Goal: Information Seeking & Learning: Learn about a topic

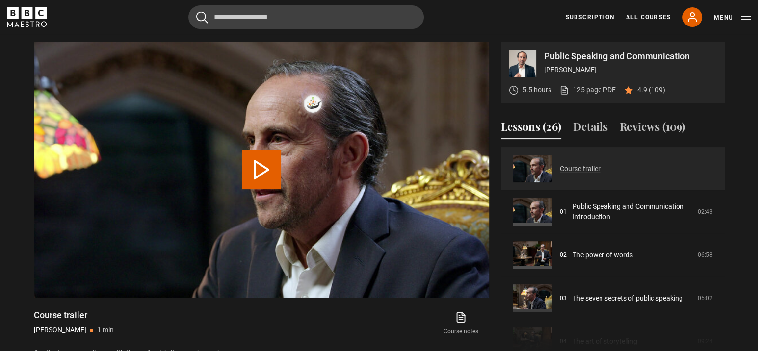
click at [593, 166] on link "Course trailer" at bounding box center [580, 169] width 41 height 10
click at [311, 104] on img at bounding box center [313, 104] width 18 height 18
click at [338, 102] on icon at bounding box center [338, 103] width 11 height 11
click at [340, 176] on li "Snooze" at bounding box center [334, 184] width 69 height 17
click at [319, 228] on li "Forever" at bounding box center [345, 234] width 52 height 12
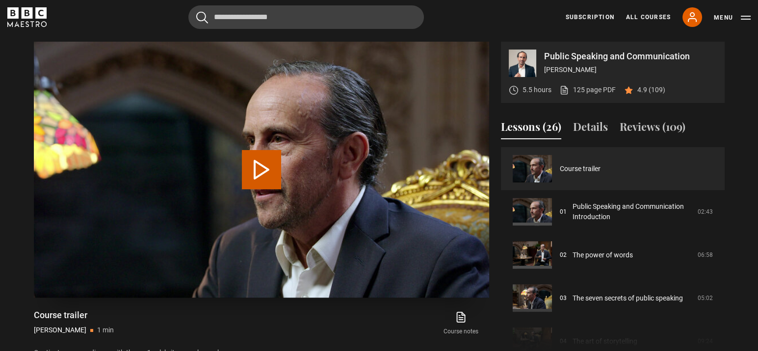
click at [254, 163] on button "Play Video" at bounding box center [261, 169] width 39 height 39
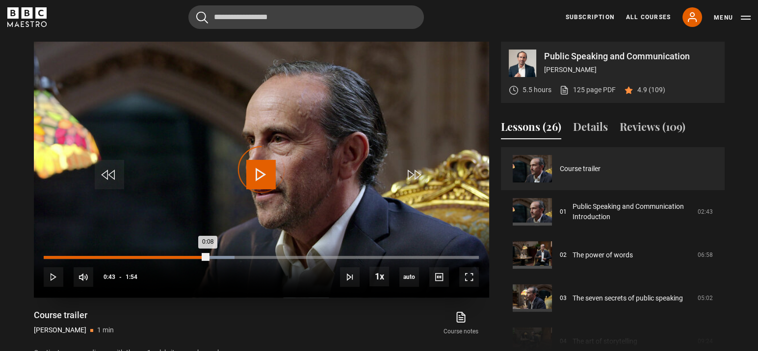
click at [208, 257] on div "Loaded : 43.86% 0:43 0:08" at bounding box center [261, 257] width 435 height 3
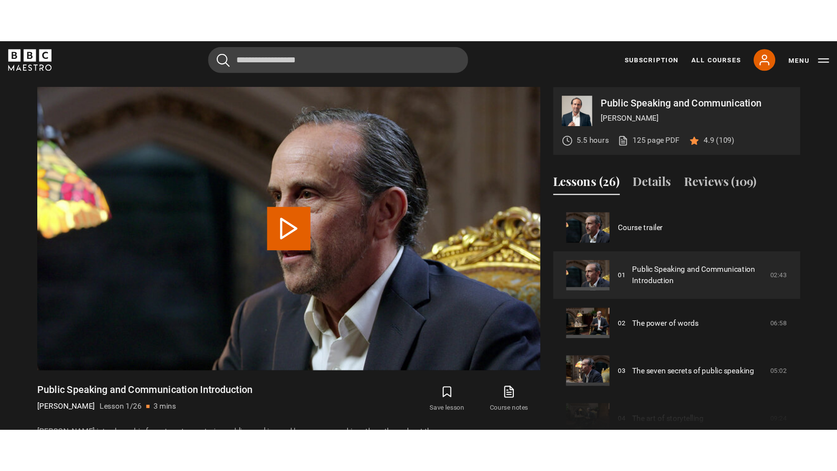
scroll to position [416, 0]
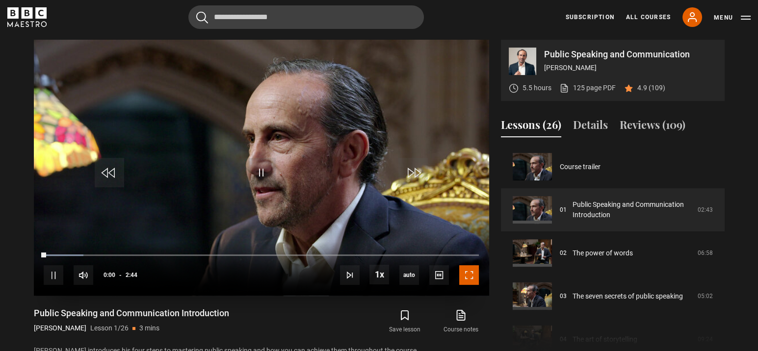
click at [472, 275] on span "Video Player" at bounding box center [469, 275] width 20 height 20
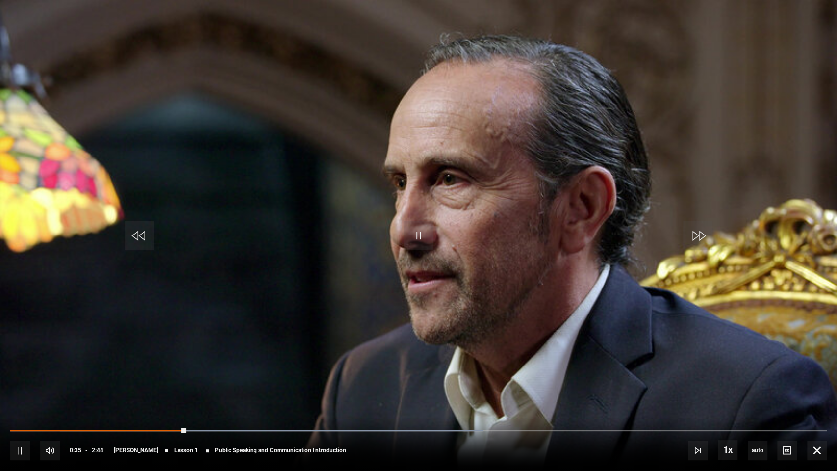
click at [441, 177] on video "Video Player" at bounding box center [418, 235] width 837 height 471
click at [419, 227] on span "Video Player" at bounding box center [418, 235] width 29 height 29
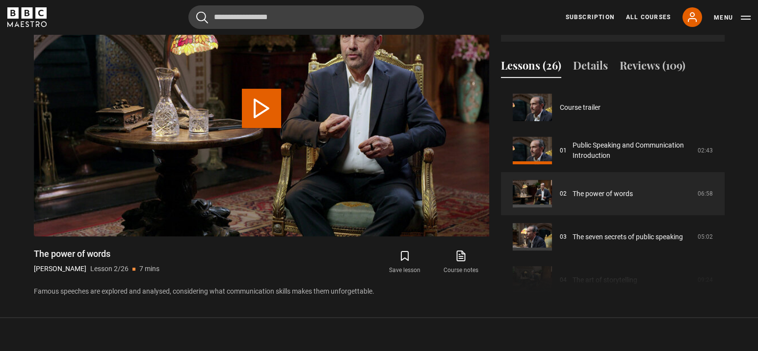
scroll to position [43, 0]
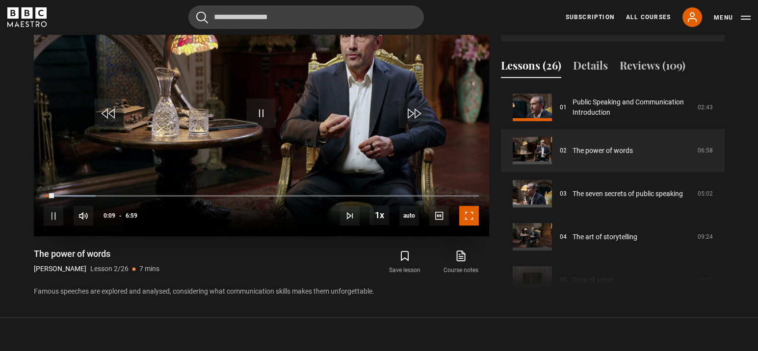
click at [471, 215] on span "Video Player" at bounding box center [469, 216] width 20 height 20
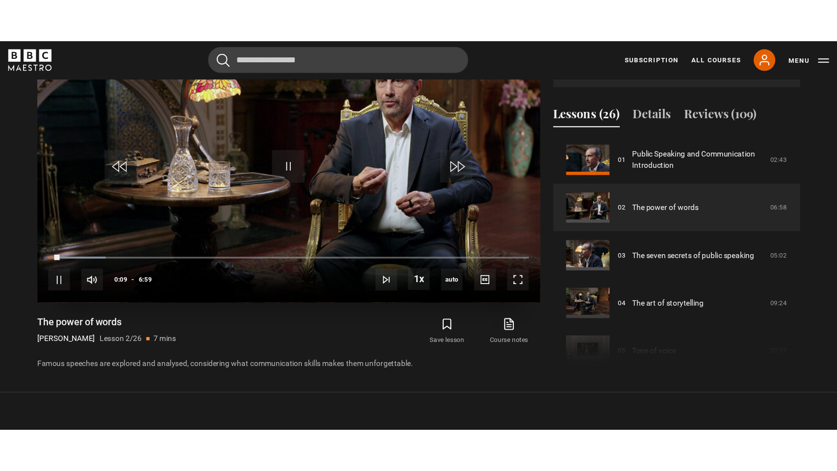
scroll to position [455, 0]
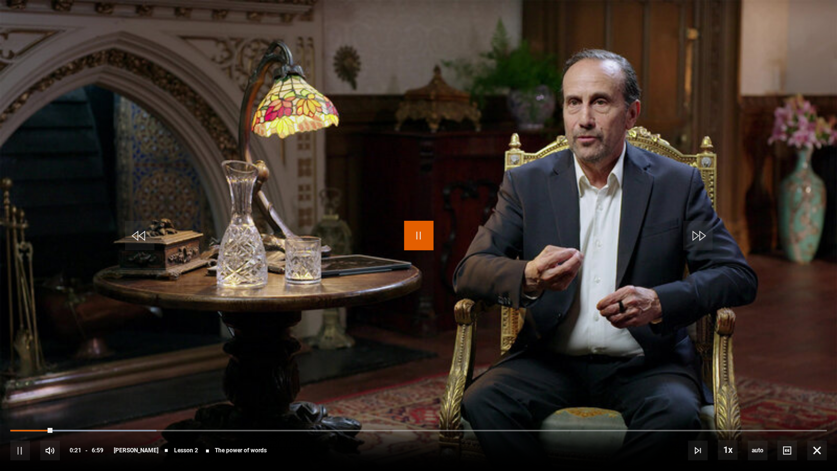
click at [415, 222] on span "Video Player" at bounding box center [418, 235] width 29 height 29
click at [421, 239] on span "Video Player" at bounding box center [418, 235] width 29 height 29
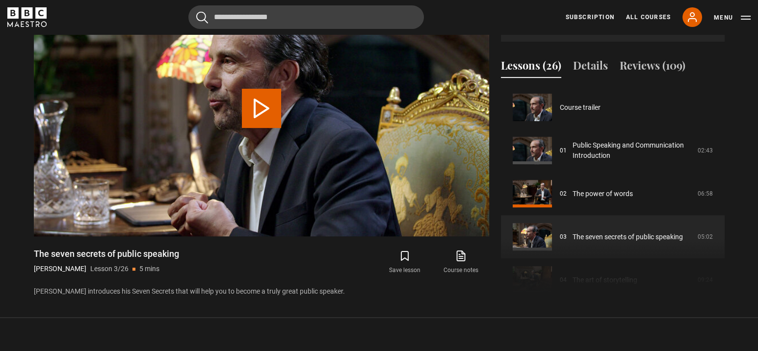
scroll to position [86, 0]
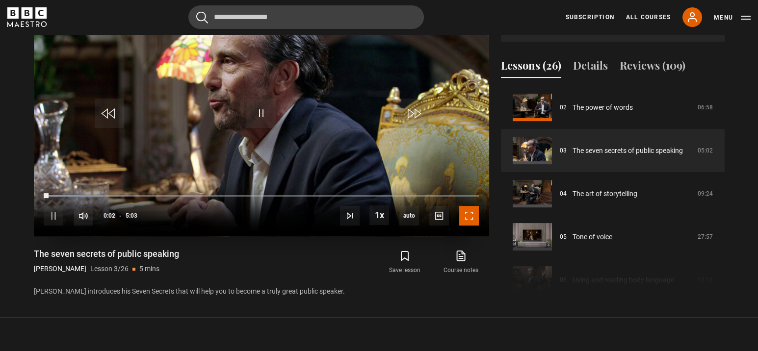
click at [469, 218] on span "Video Player" at bounding box center [469, 216] width 20 height 20
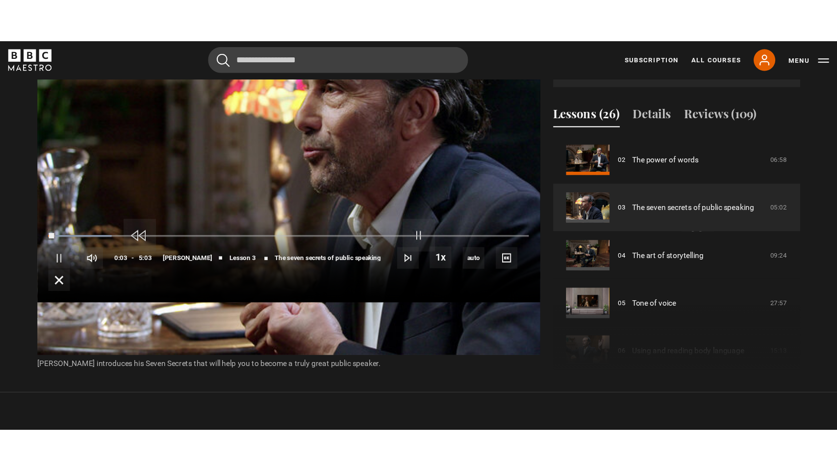
scroll to position [455, 0]
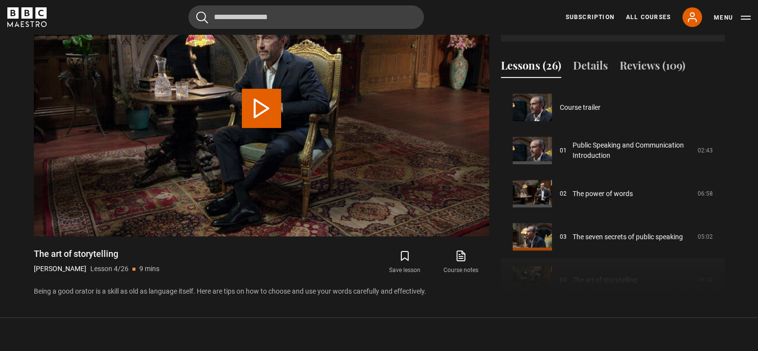
scroll to position [129, 0]
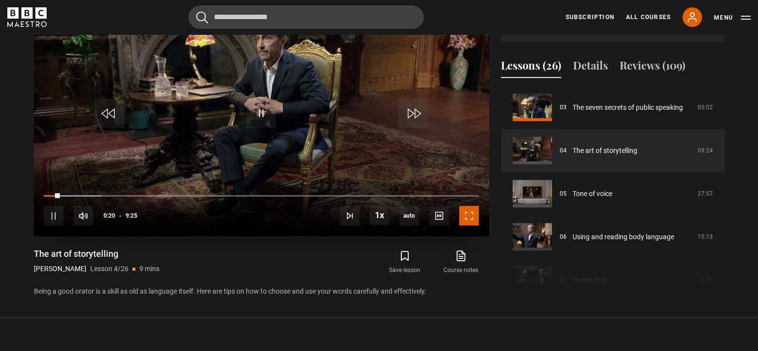
click at [465, 220] on span "Video Player" at bounding box center [469, 216] width 20 height 20
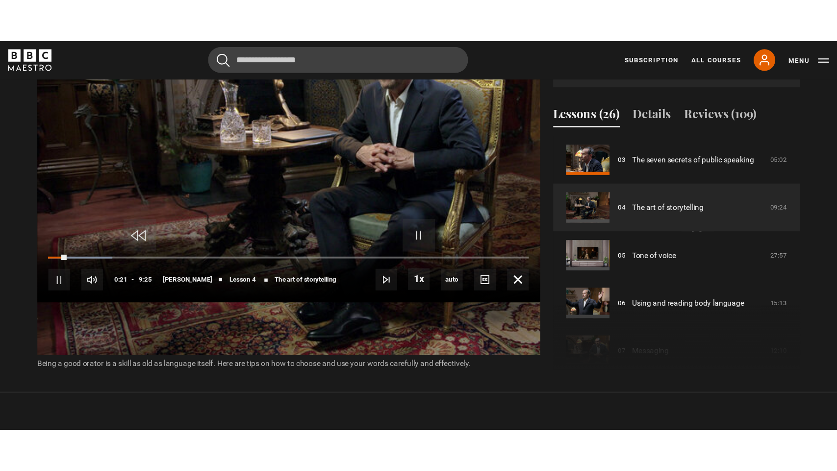
scroll to position [455, 0]
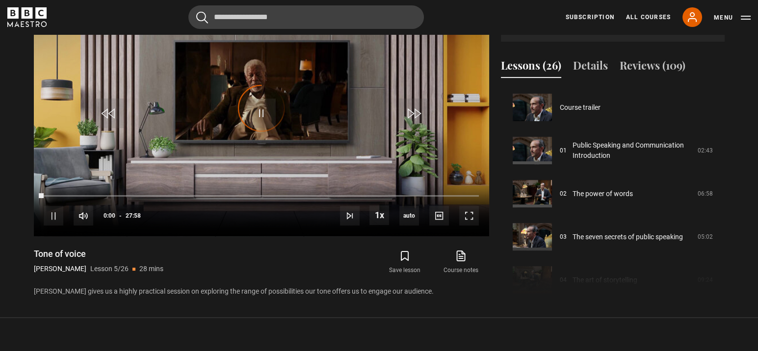
scroll to position [173, 0]
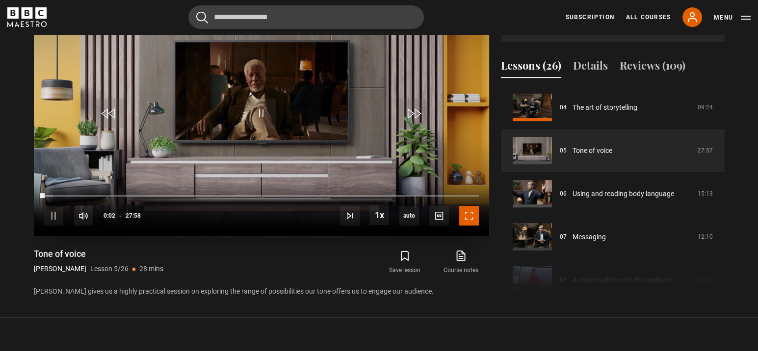
click at [470, 210] on span "Video Player" at bounding box center [469, 216] width 20 height 20
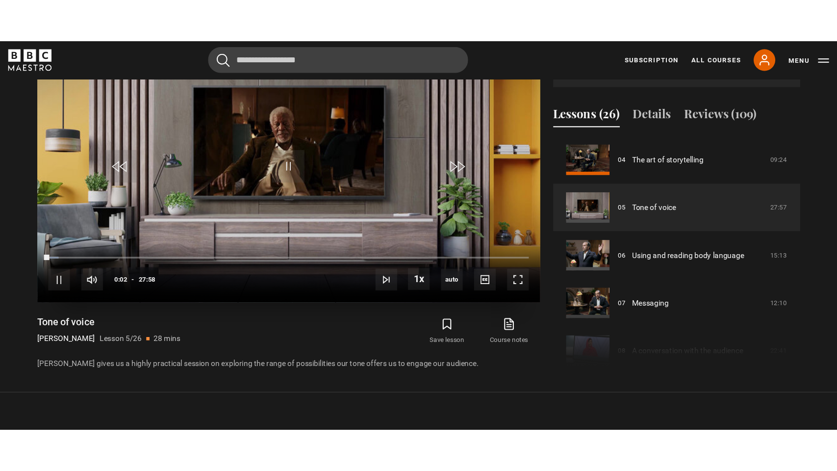
scroll to position [455, 0]
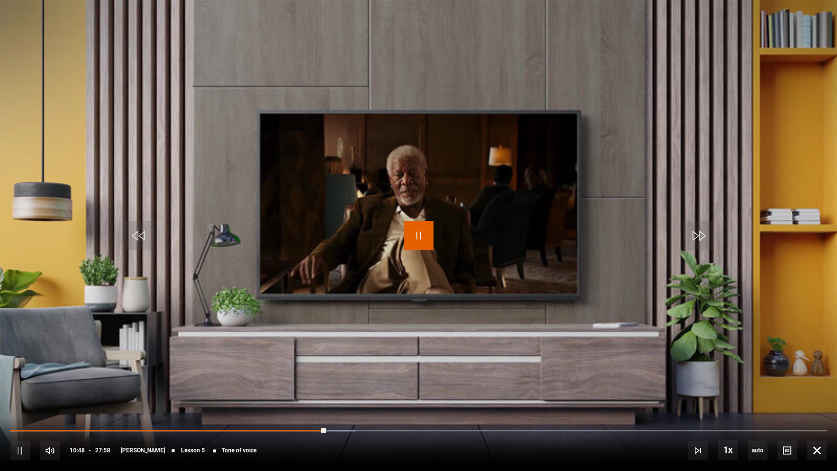
click at [416, 240] on span "Video Player" at bounding box center [418, 235] width 29 height 29
click at [420, 242] on span "Video Player" at bounding box center [418, 235] width 29 height 29
click at [419, 242] on span "Video Player" at bounding box center [418, 235] width 29 height 29
click at [425, 241] on span "Video Player" at bounding box center [418, 235] width 29 height 29
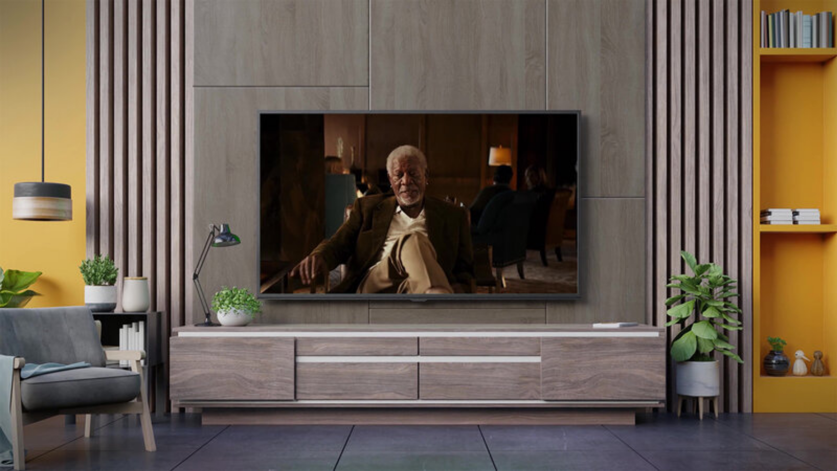
click at [757, 326] on video "Video Player" at bounding box center [418, 235] width 837 height 471
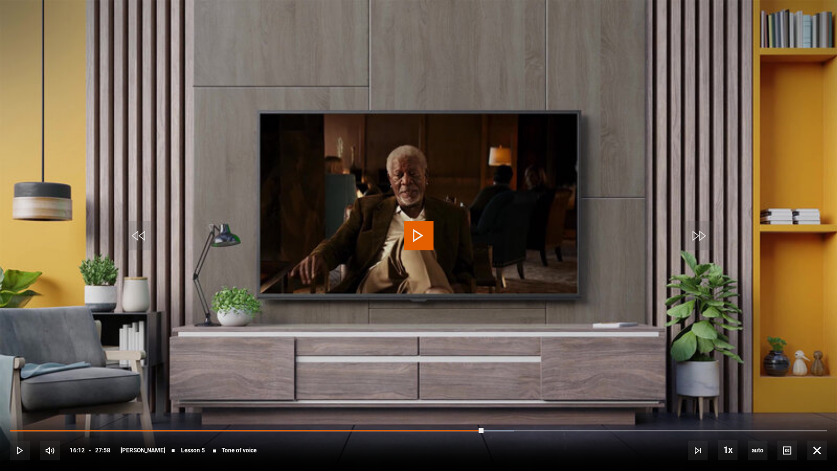
click at [735, 307] on video "Video Player" at bounding box center [418, 235] width 837 height 471
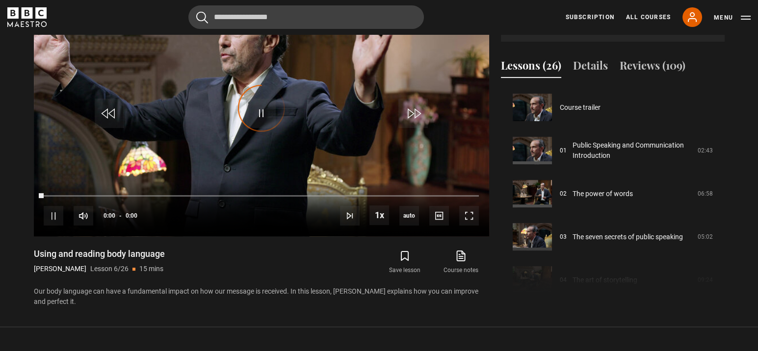
scroll to position [216, 0]
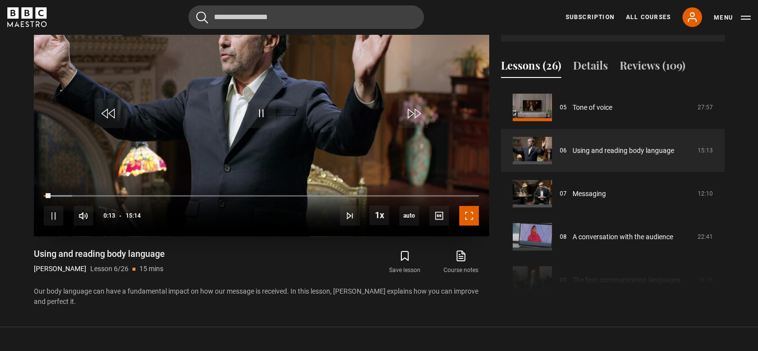
drag, startPoint x: 466, startPoint y: 216, endPoint x: 518, endPoint y: 286, distance: 87.2
click at [466, 217] on span "Video Player" at bounding box center [469, 216] width 20 height 20
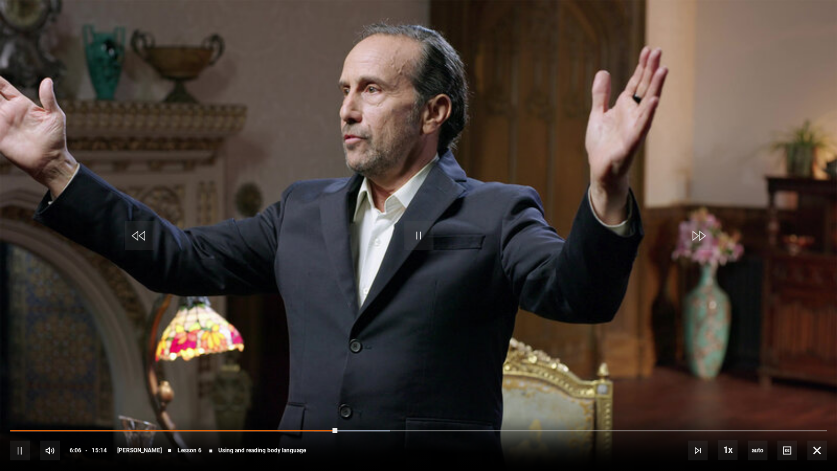
click at [313, 351] on div "10s Skip Back 10 seconds Pause 10s Skip Forward 10 seconds Loaded : 46.50% 06:0…" at bounding box center [418, 443] width 837 height 54
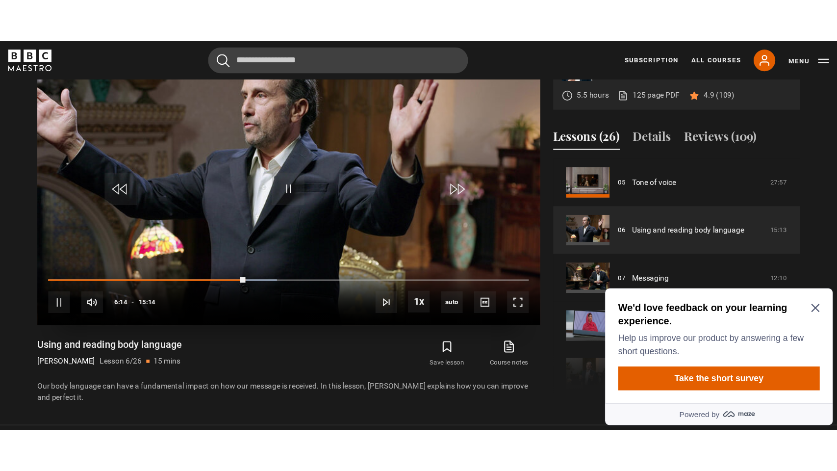
scroll to position [0, 0]
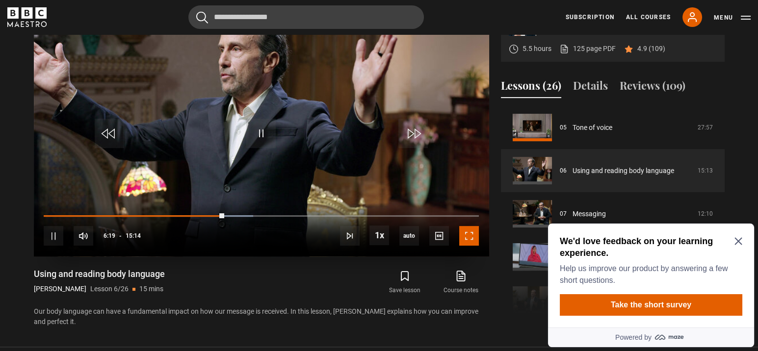
click at [467, 228] on span "Video Player" at bounding box center [469, 236] width 20 height 20
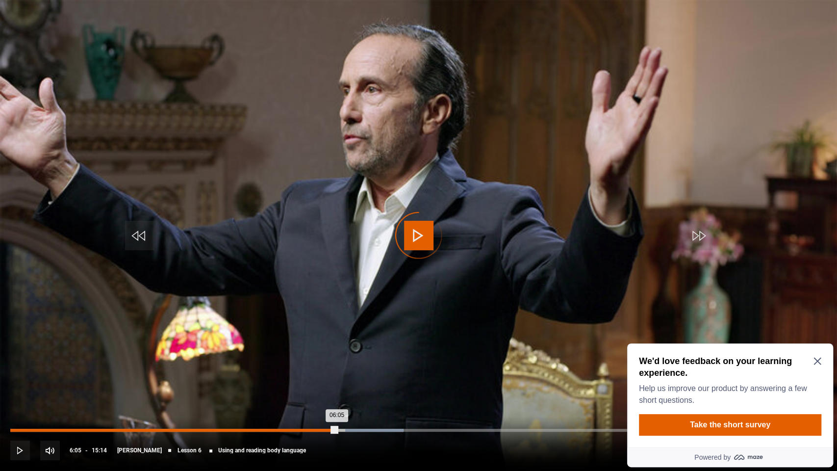
click at [337, 351] on div "Loaded : 48.14% 06:05 06:05" at bounding box center [418, 430] width 817 height 3
click at [329, 351] on div "Loaded : 0.00% 05:56 05:56" at bounding box center [418, 430] width 817 height 3
click at [315, 351] on div "Loaded : 46.50% 05:41 06:02" at bounding box center [418, 430] width 817 height 3
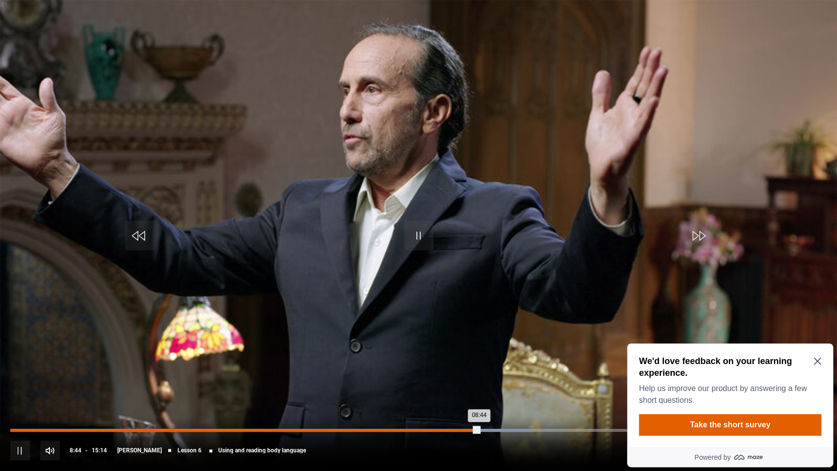
click at [315, 351] on div "Loaded : 64.00% 05:41 08:44" at bounding box center [418, 430] width 817 height 3
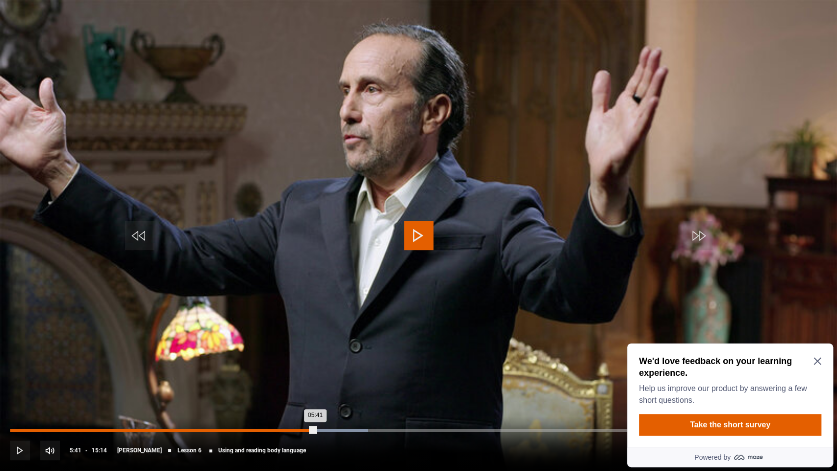
click at [315, 351] on div "05:41" at bounding box center [162, 430] width 305 height 3
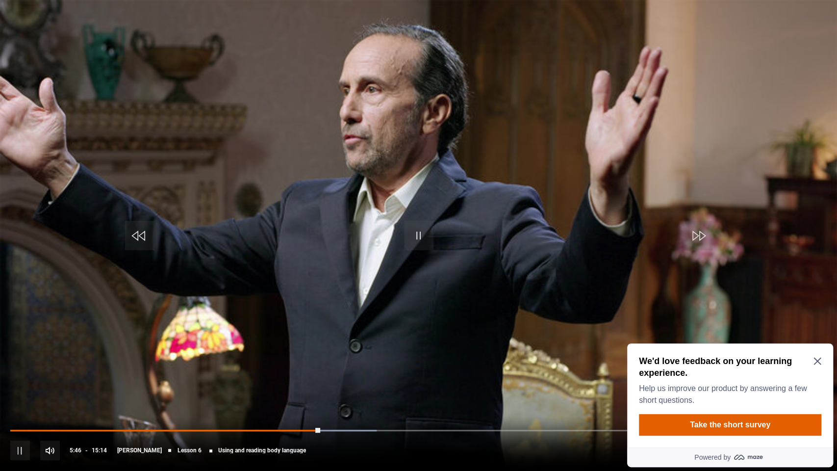
click at [344, 351] on div "10s Skip Back 10 seconds Pause 10s Skip Forward 10 seconds Loaded : 44.86% 06:0…" at bounding box center [418, 443] width 837 height 54
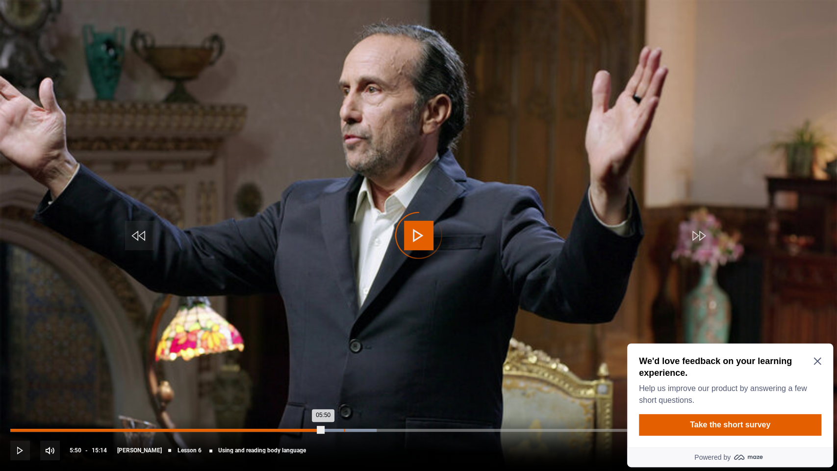
click at [343, 351] on div "Loaded : 44.86% 06:13 05:50" at bounding box center [418, 430] width 817 height 3
click at [362, 351] on div "Loaded : 47.59% 06:34 06:15" at bounding box center [418, 430] width 817 height 3
click at [383, 351] on div "Loaded : 50.33% 06:57 06:57" at bounding box center [418, 430] width 817 height 3
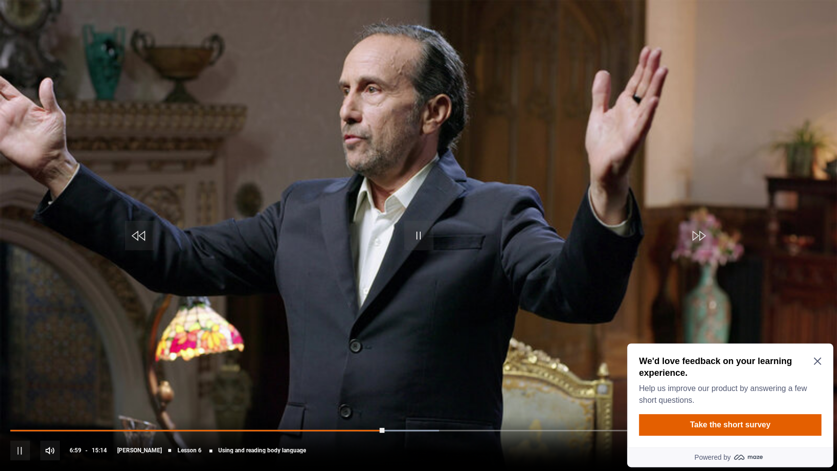
click at [404, 351] on div "10s Skip Back 10 seconds Pause 10s Skip Forward 10 seconds Loaded : 52.52% 06:5…" at bounding box center [418, 443] width 837 height 54
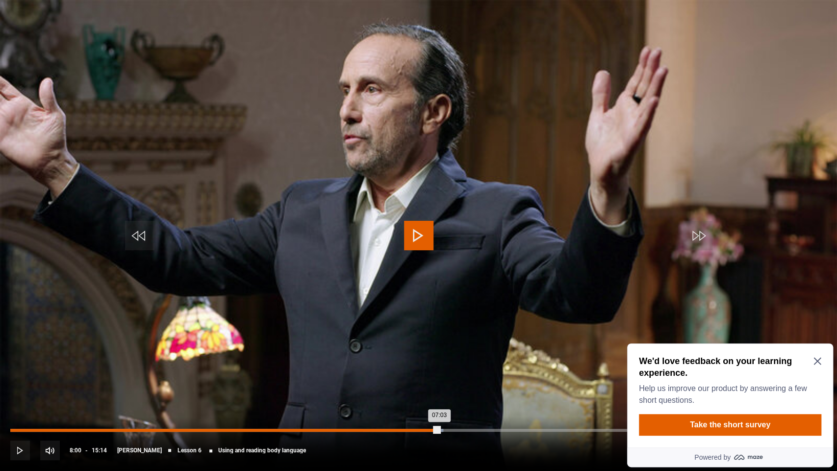
click at [439, 351] on div "Loaded : 53.06% 07:59 07:03" at bounding box center [418, 430] width 817 height 3
click at [439, 351] on div "08:00" at bounding box center [224, 430] width 429 height 3
click at [424, 247] on span "Video Player" at bounding box center [418, 235] width 29 height 29
click at [415, 236] on span "Video Player" at bounding box center [418, 235] width 29 height 29
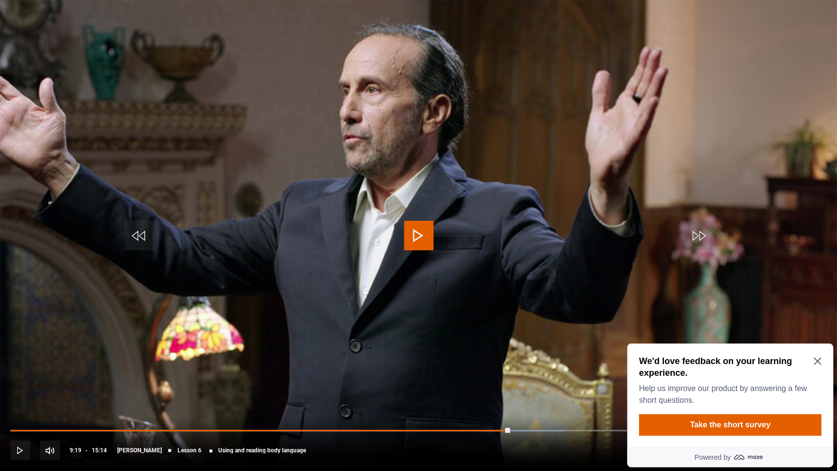
click at [421, 235] on span "Video Player" at bounding box center [418, 235] width 29 height 29
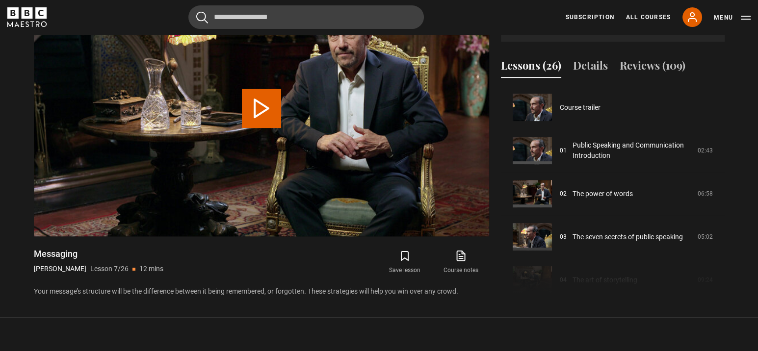
scroll to position [259, 0]
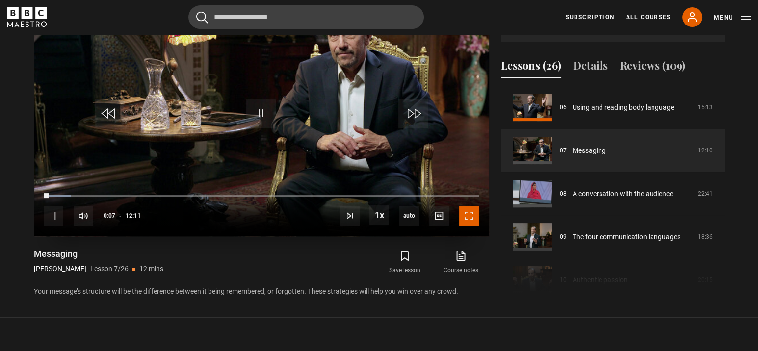
click at [473, 218] on span "Video Player" at bounding box center [469, 216] width 20 height 20
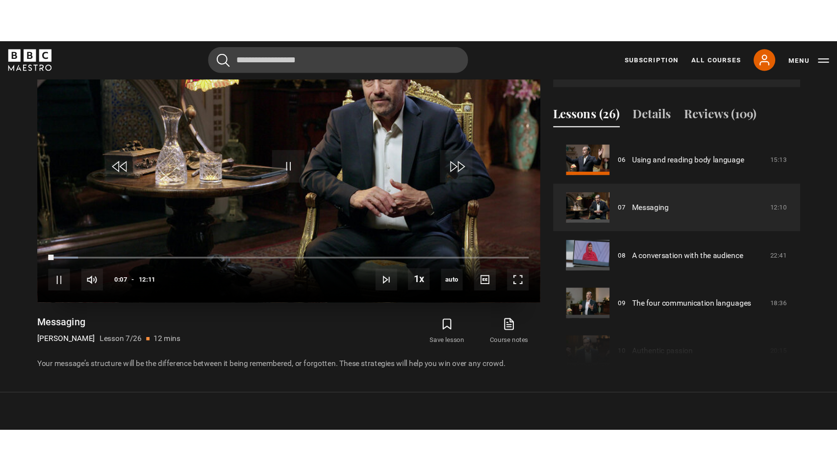
scroll to position [455, 0]
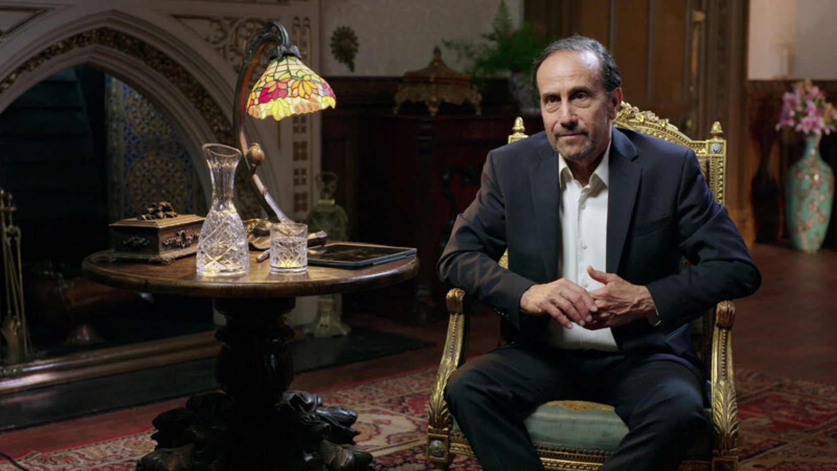
click at [707, 173] on video "Video Player" at bounding box center [418, 235] width 837 height 471
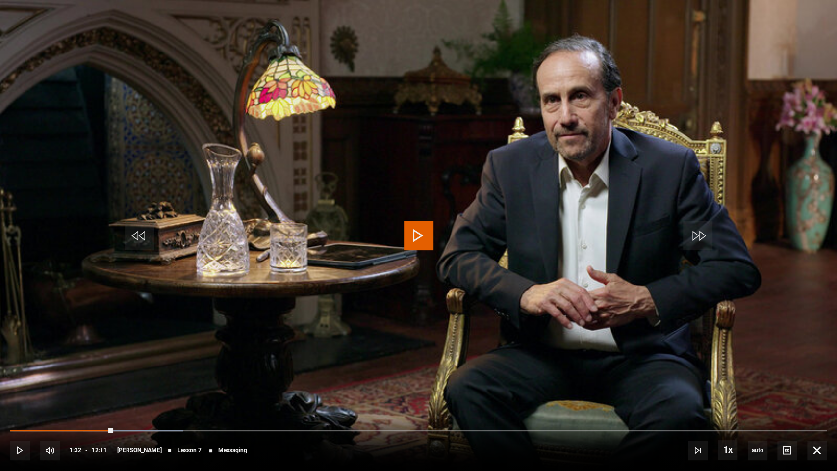
click at [428, 236] on span "Video Player" at bounding box center [418, 235] width 29 height 29
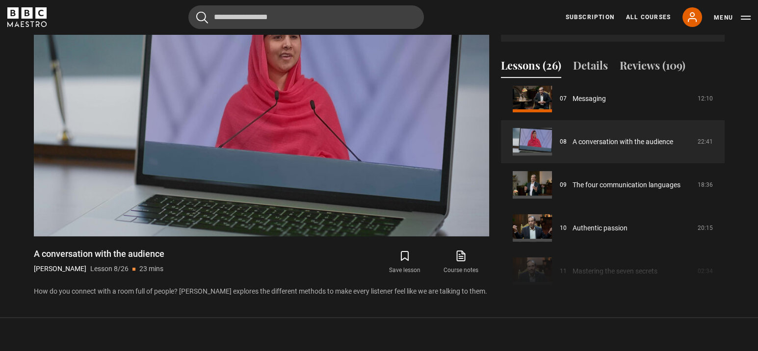
scroll to position [224, 0]
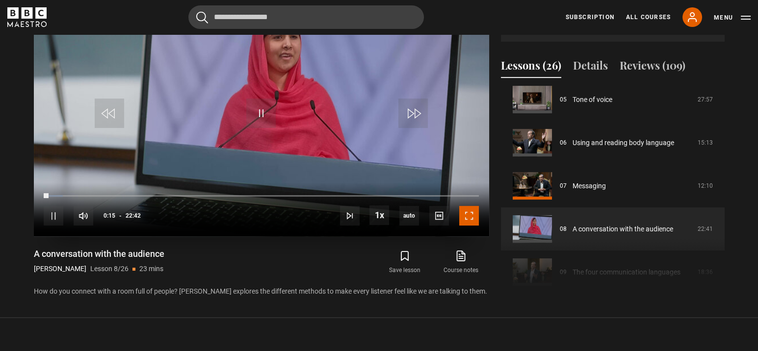
click at [469, 215] on span "Video Player" at bounding box center [469, 216] width 20 height 20
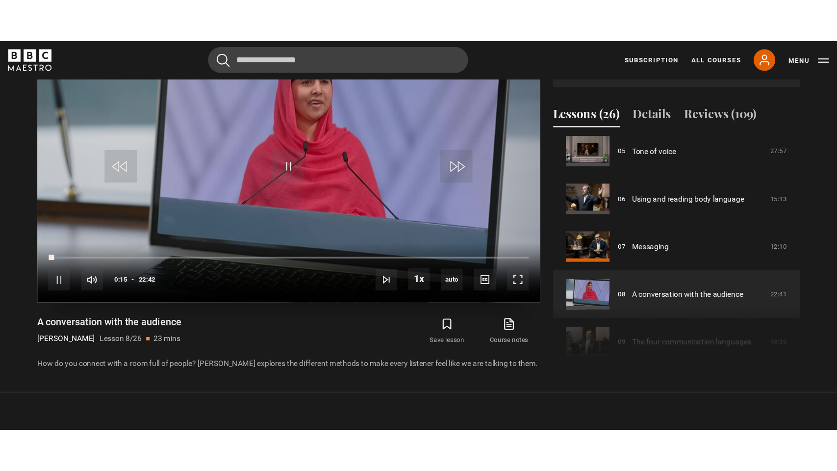
scroll to position [455, 0]
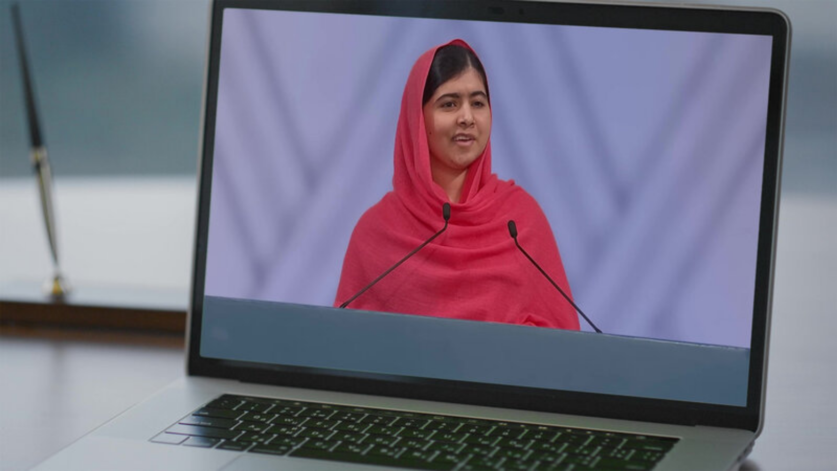
click at [522, 284] on video "Video Player" at bounding box center [418, 235] width 837 height 471
